Goal: Transaction & Acquisition: Purchase product/service

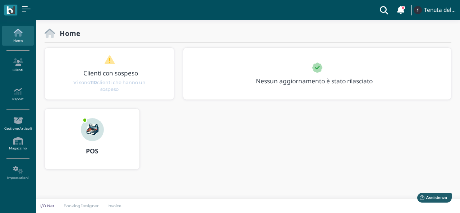
click at [93, 140] on img at bounding box center [92, 129] width 23 height 23
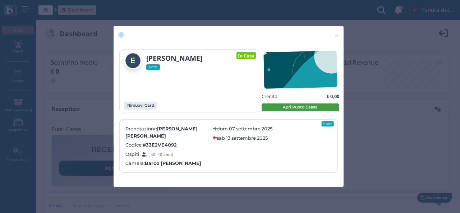
click at [282, 106] on button "Apri Punto Cassa" at bounding box center [301, 108] width 78 height 8
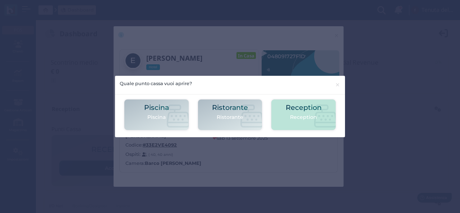
click at [314, 115] on p "Reception" at bounding box center [304, 118] width 36 height 8
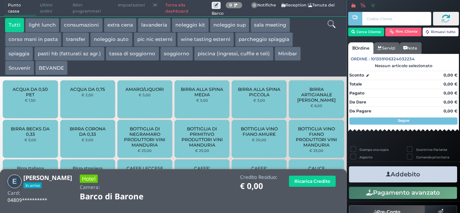
click at [262, 41] on button "parcheggio spiaggia" at bounding box center [264, 39] width 58 height 14
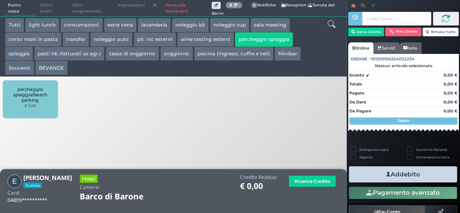
click at [27, 100] on span "parcheggio spiaggia/beach parking" at bounding box center [30, 95] width 43 height 16
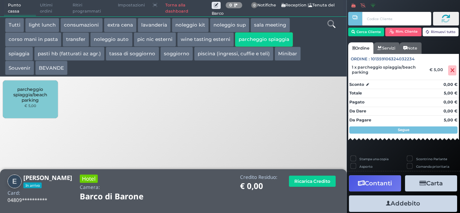
click at [19, 53] on button "spiaggia" at bounding box center [19, 54] width 28 height 14
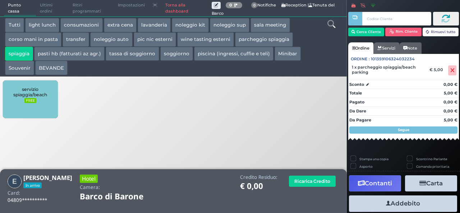
click at [44, 98] on div "servizio spiaggia/beach FREE" at bounding box center [30, 100] width 55 height 38
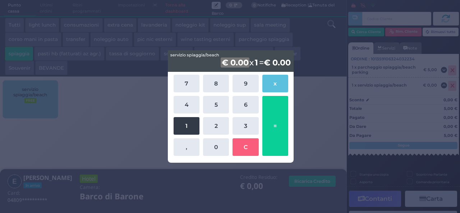
click at [179, 122] on button "1" at bounding box center [187, 126] width 26 height 18
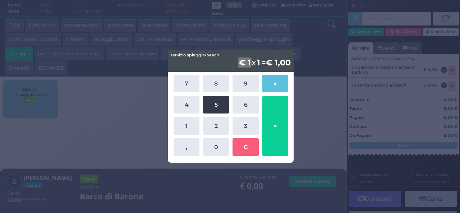
click at [212, 104] on button "5" at bounding box center [216, 105] width 26 height 18
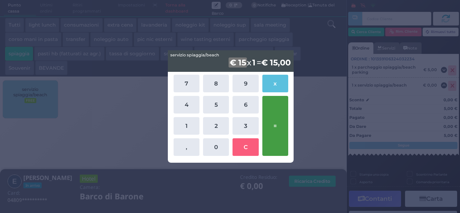
click at [277, 136] on button "=" at bounding box center [276, 126] width 26 height 60
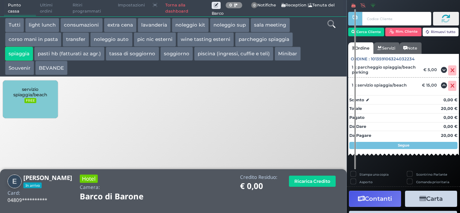
scroll to position [20, 0]
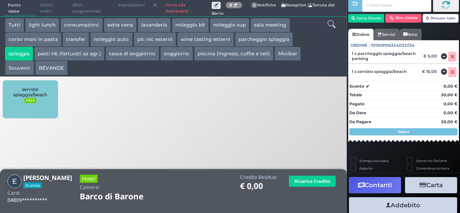
click at [417, 206] on button "Addebito" at bounding box center [403, 205] width 108 height 16
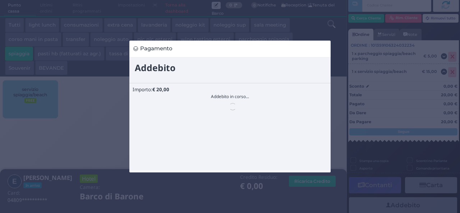
scroll to position [0, 0]
